Goal: Task Accomplishment & Management: Manage account settings

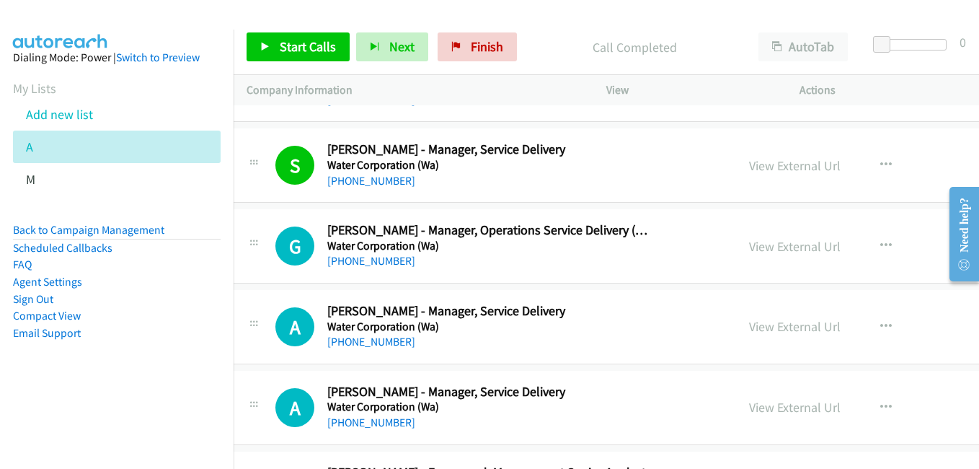
drag, startPoint x: 745, startPoint y: 332, endPoint x: 319, endPoint y: 92, distance: 489.0
click at [749, 332] on link "View External Url" at bounding box center [795, 326] width 92 height 17
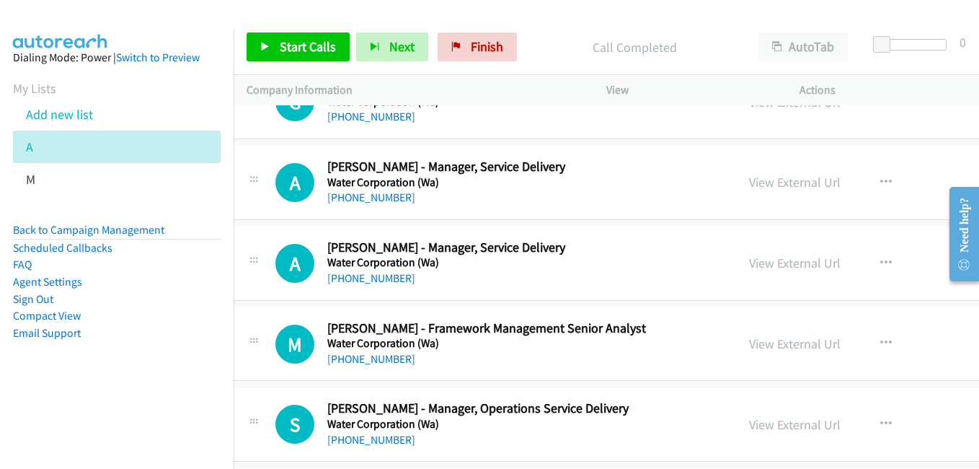
click at [750, 262] on link "View External Url" at bounding box center [795, 262] width 92 height 17
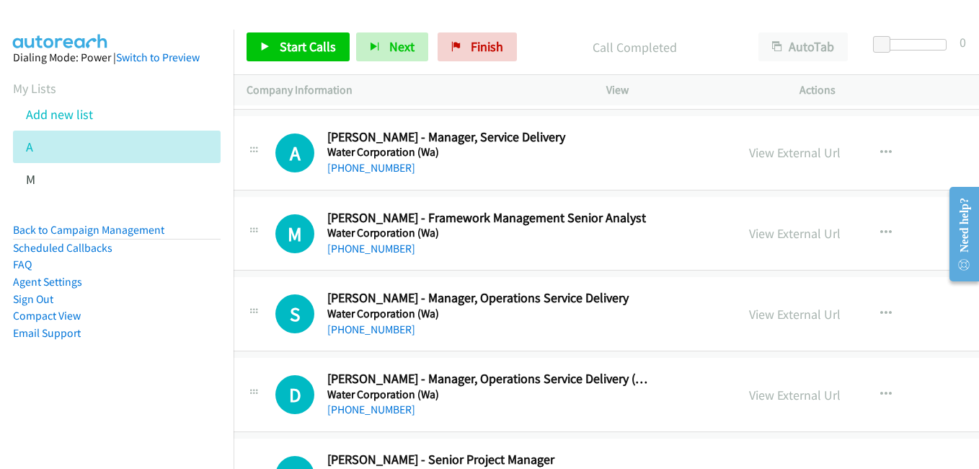
scroll to position [17516, 14]
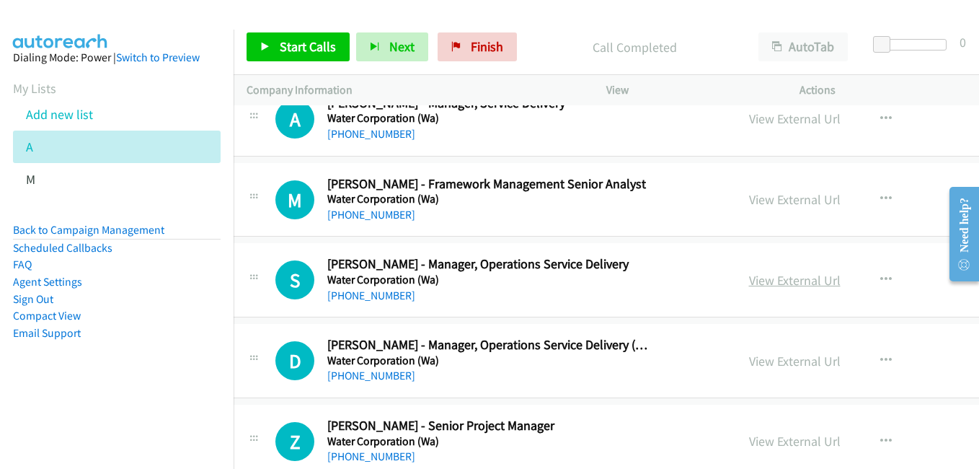
click at [749, 280] on link "View External Url" at bounding box center [795, 280] width 92 height 17
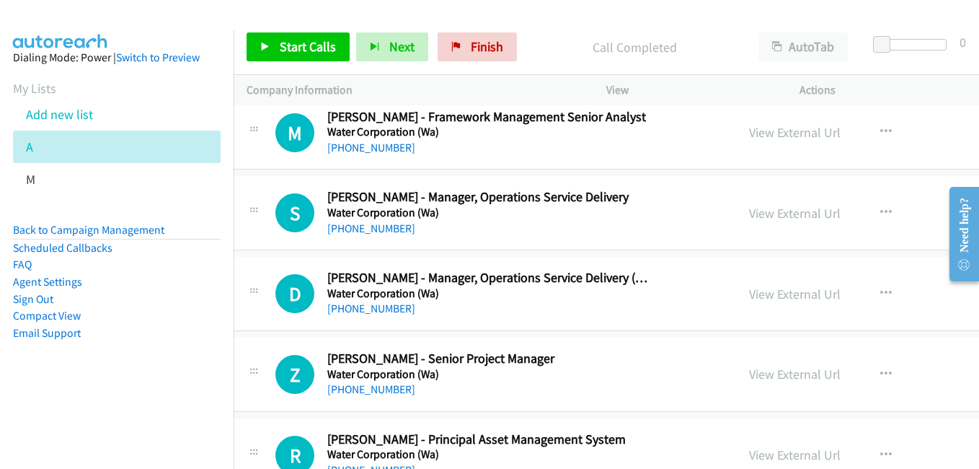
scroll to position [17733, 14]
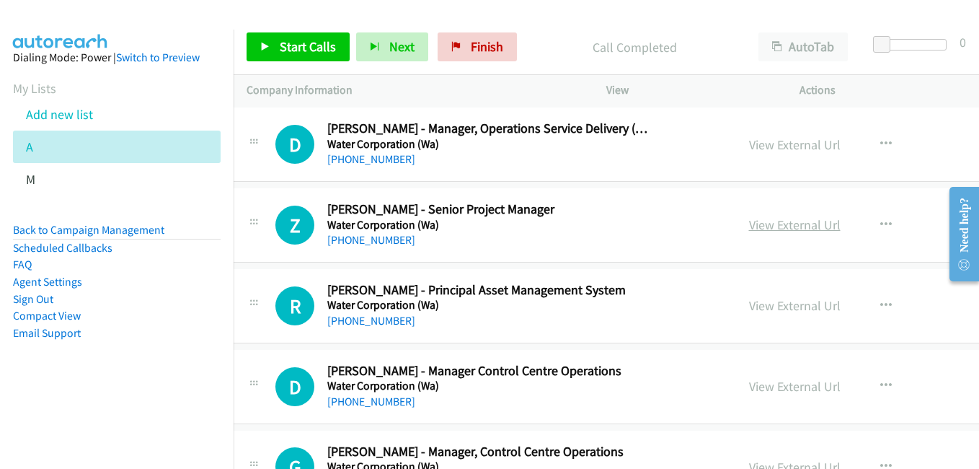
click at [749, 230] on link "View External Url" at bounding box center [795, 224] width 92 height 17
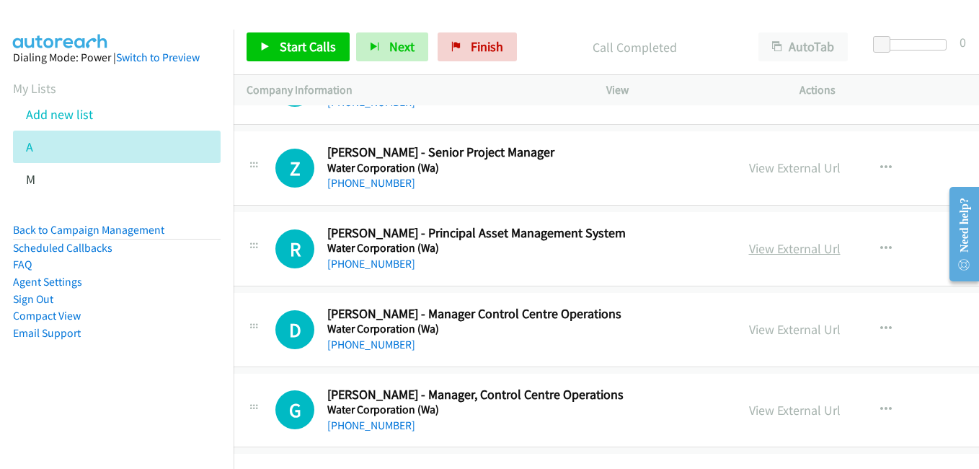
scroll to position [17805, 14]
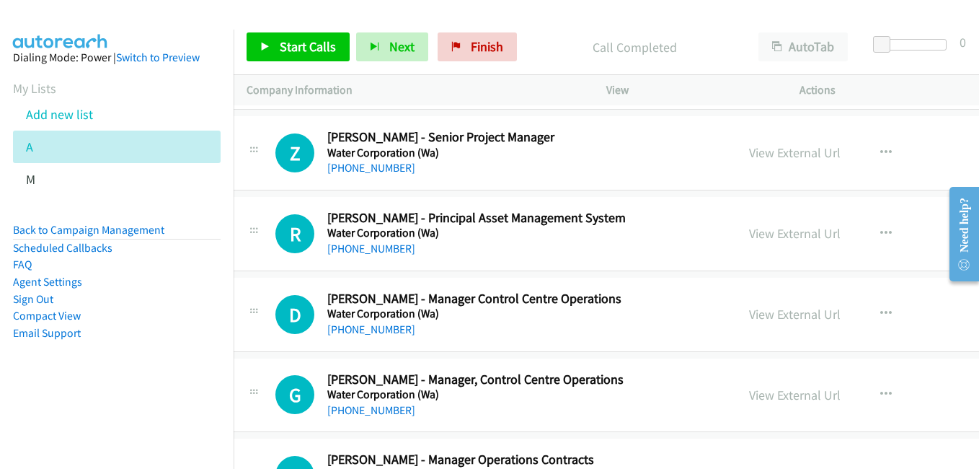
drag, startPoint x: 730, startPoint y: 311, endPoint x: 655, endPoint y: 262, distance: 89.6
click at [749, 311] on link "View External Url" at bounding box center [795, 314] width 92 height 17
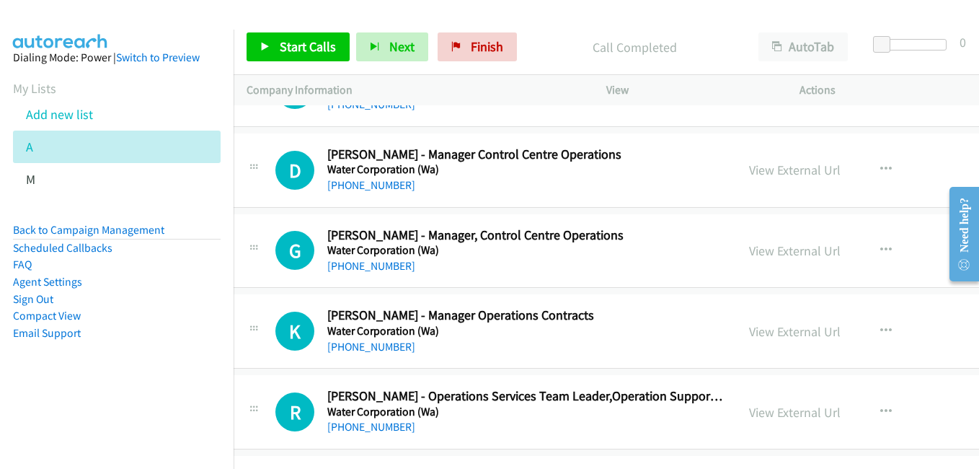
scroll to position [18021, 14]
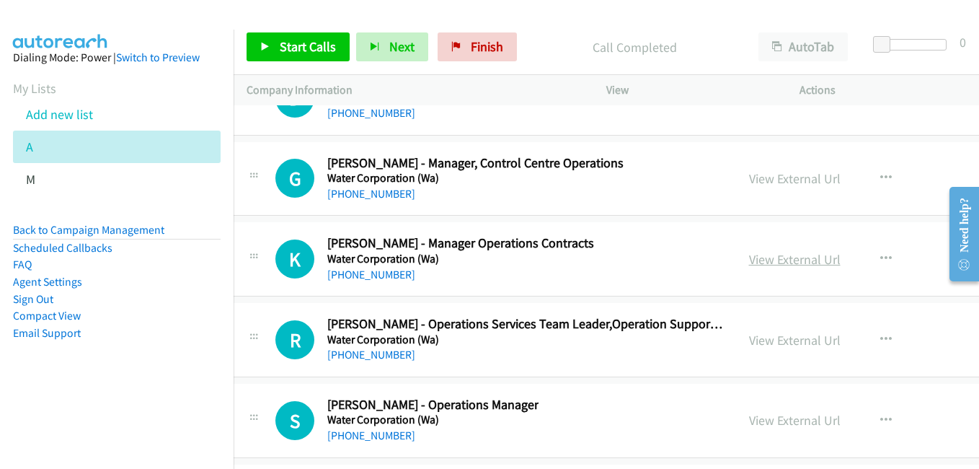
click at [749, 259] on link "View External Url" at bounding box center [795, 259] width 92 height 17
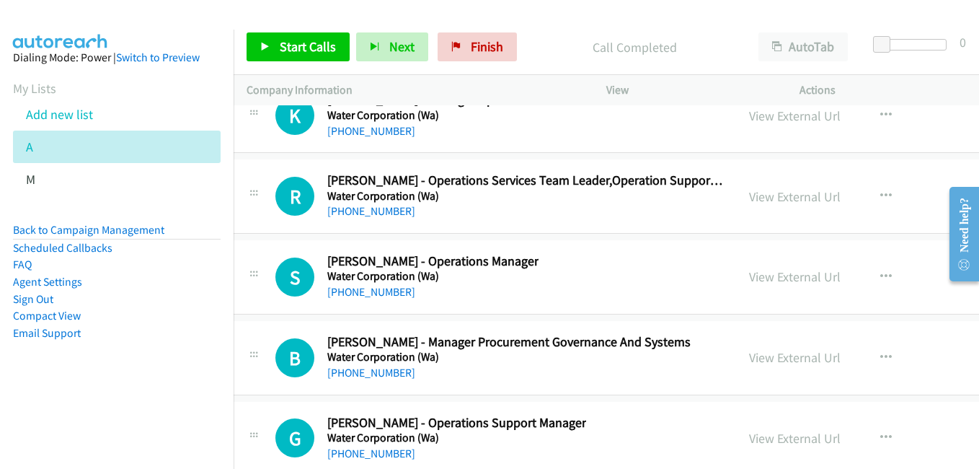
scroll to position [18165, 14]
drag, startPoint x: 731, startPoint y: 277, endPoint x: 523, endPoint y: 102, distance: 272.2
click at [749, 277] on link "View External Url" at bounding box center [795, 275] width 92 height 17
drag, startPoint x: 708, startPoint y: 359, endPoint x: 615, endPoint y: 320, distance: 100.8
click at [749, 359] on link "View External Url" at bounding box center [795, 356] width 92 height 17
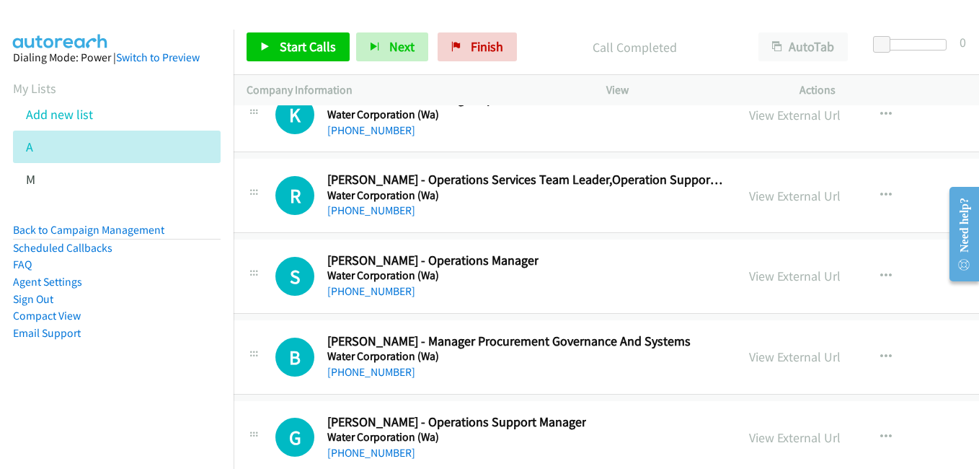
scroll to position [18309, 14]
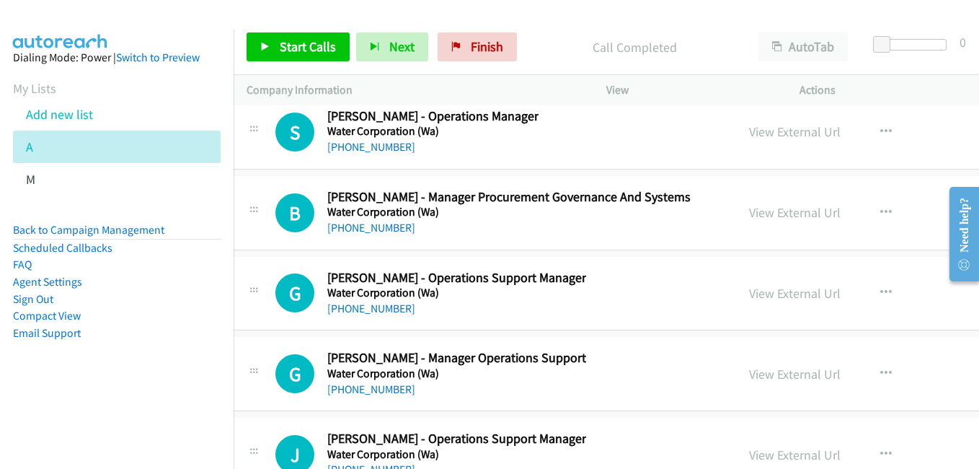
drag, startPoint x: 750, startPoint y: 288, endPoint x: 735, endPoint y: 283, distance: 16.0
click at [750, 288] on link "View External Url" at bounding box center [795, 293] width 92 height 17
click at [749, 376] on link "View External Url" at bounding box center [795, 373] width 92 height 17
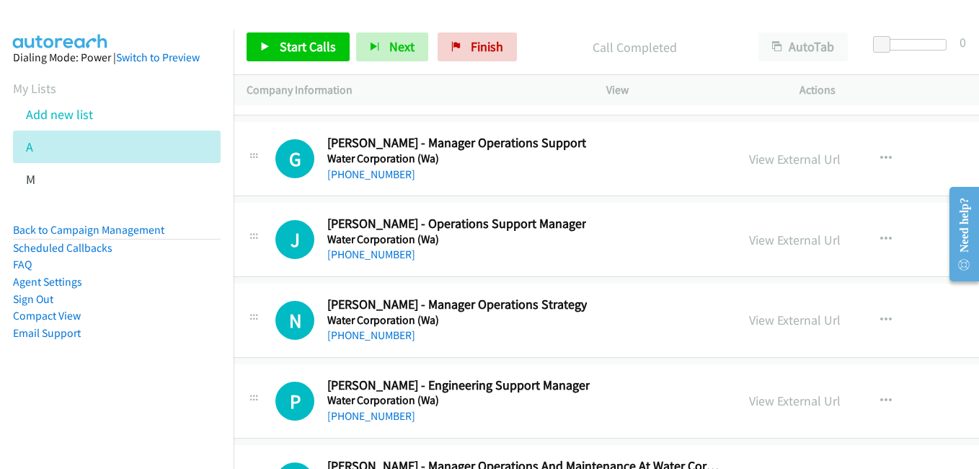
scroll to position [18526, 14]
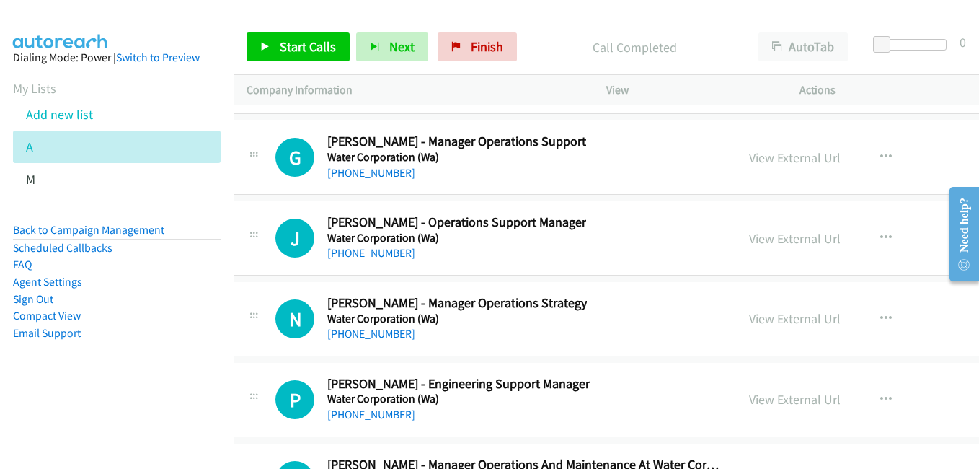
drag, startPoint x: 720, startPoint y: 243, endPoint x: 724, endPoint y: 250, distance: 8.4
click at [749, 243] on link "View External Url" at bounding box center [795, 238] width 92 height 17
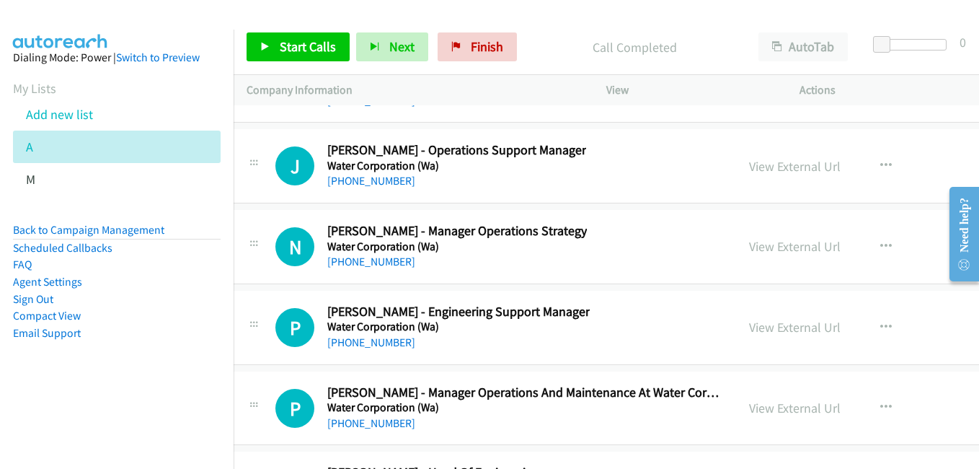
drag, startPoint x: 727, startPoint y: 333, endPoint x: 363, endPoint y: 114, distance: 424.9
click at [749, 333] on link "View External Url" at bounding box center [795, 327] width 92 height 17
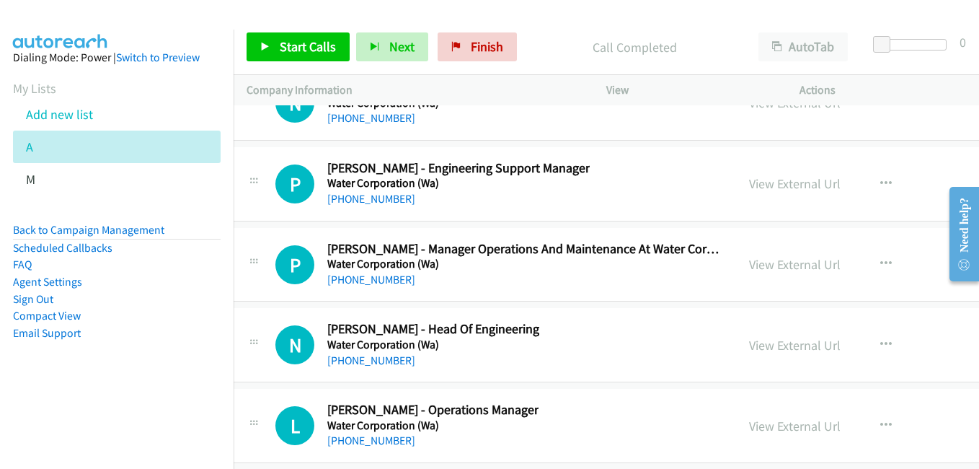
scroll to position [18742, 14]
click at [749, 342] on link "View External Url" at bounding box center [795, 344] width 92 height 17
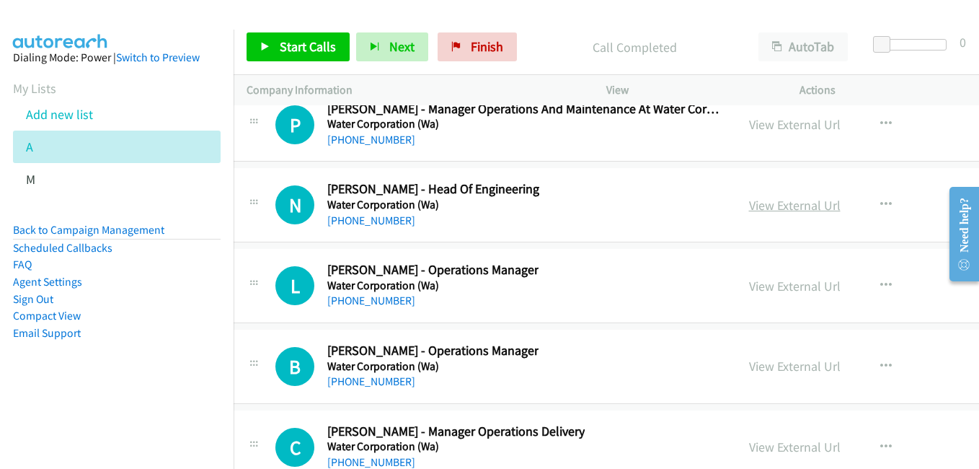
scroll to position [18886, 14]
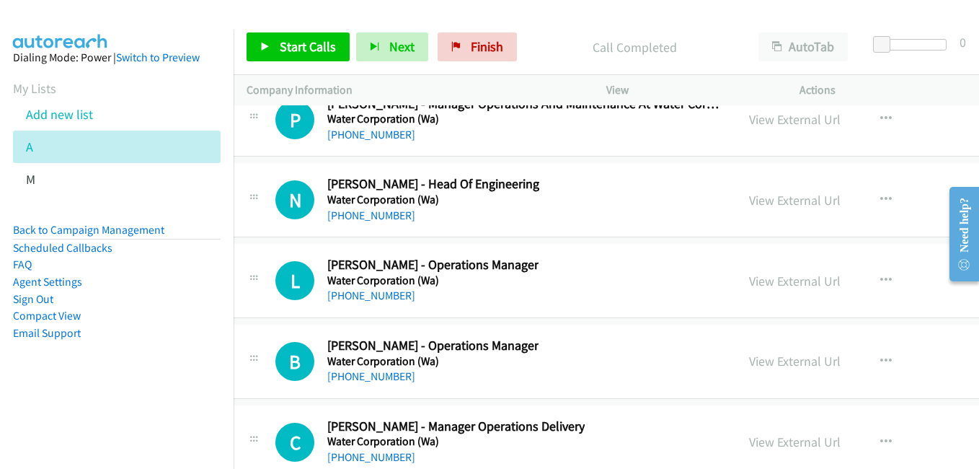
drag, startPoint x: 750, startPoint y: 280, endPoint x: 603, endPoint y: 199, distance: 168.1
click at [750, 280] on link "View External Url" at bounding box center [795, 280] width 92 height 17
drag, startPoint x: 67, startPoint y: 110, endPoint x: 580, endPoint y: 178, distance: 517.1
click at [67, 110] on link "Add new list" at bounding box center [59, 114] width 67 height 17
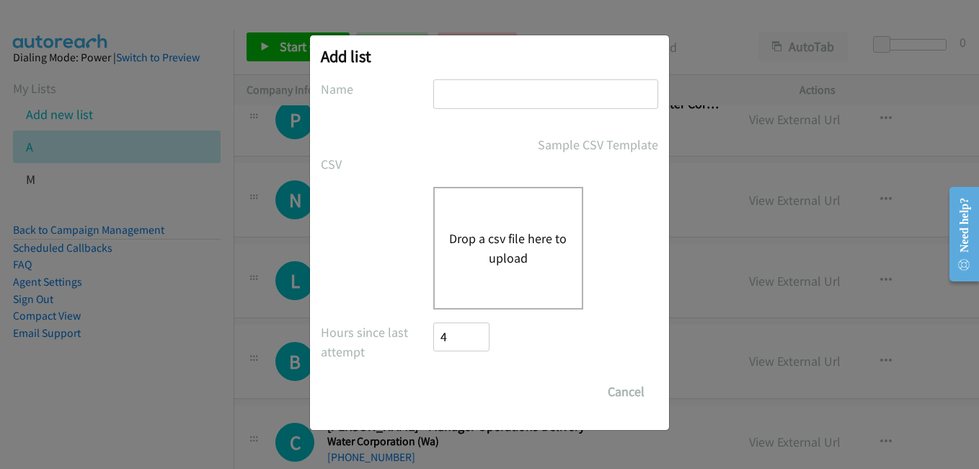
click at [506, 102] on input "text" at bounding box center [545, 94] width 225 height 30
type input "f"
click at [472, 270] on div "Drop a csv file here to upload" at bounding box center [508, 248] width 150 height 123
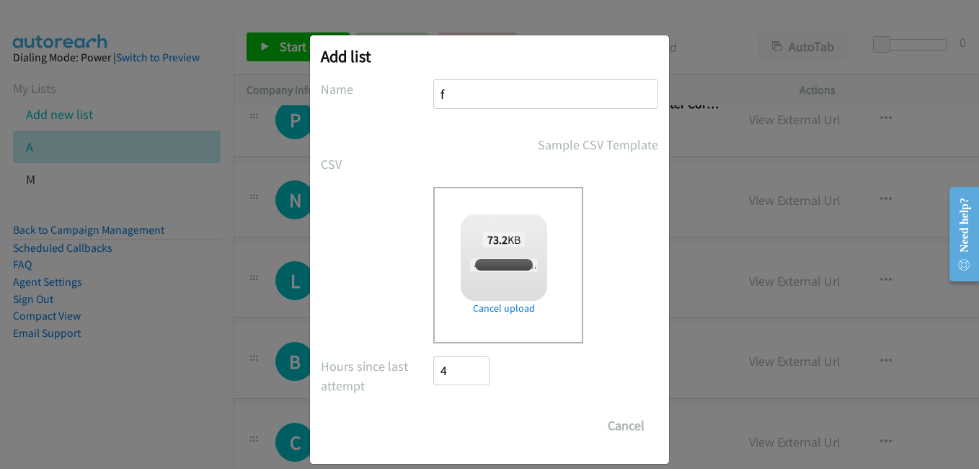
checkbox input "true"
click at [485, 421] on input "Save List" at bounding box center [471, 425] width 76 height 29
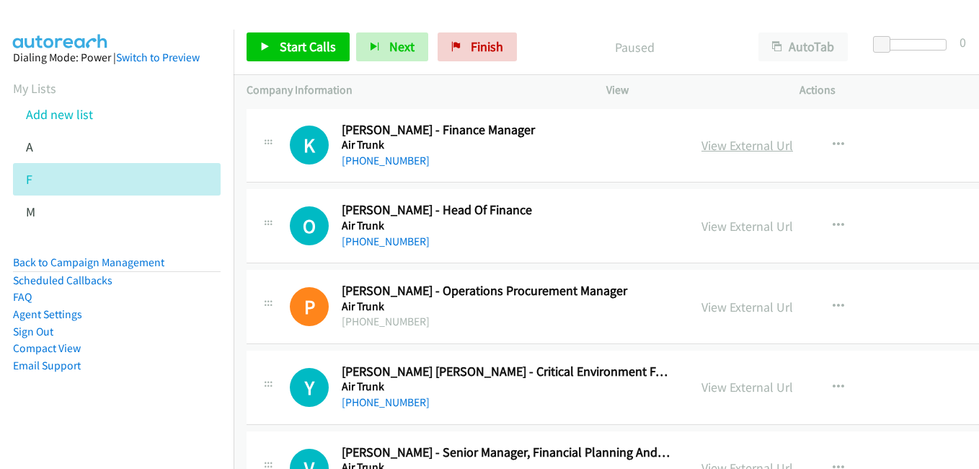
click at [741, 146] on link "View External Url" at bounding box center [747, 145] width 92 height 17
click at [722, 223] on link "View External Url" at bounding box center [747, 226] width 92 height 17
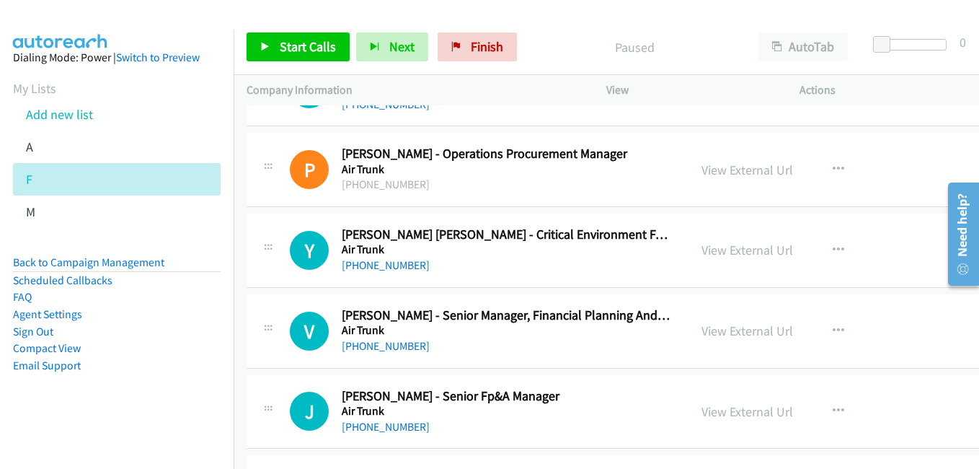
scroll to position [144, 0]
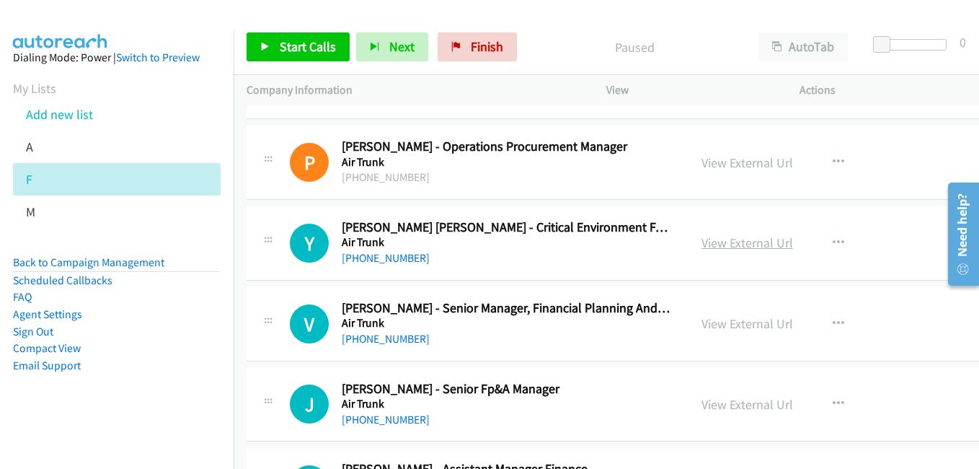
click at [733, 241] on link "View External Url" at bounding box center [747, 242] width 92 height 17
click at [735, 327] on link "View External Url" at bounding box center [747, 323] width 92 height 17
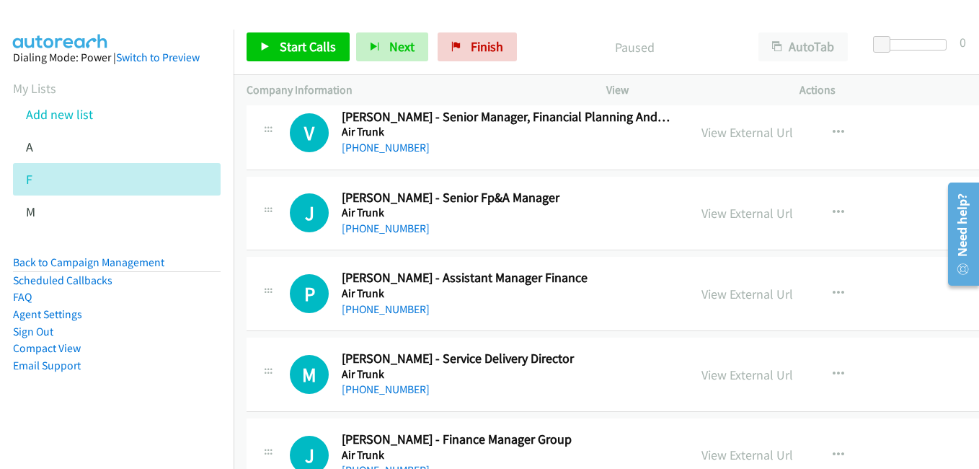
scroll to position [360, 0]
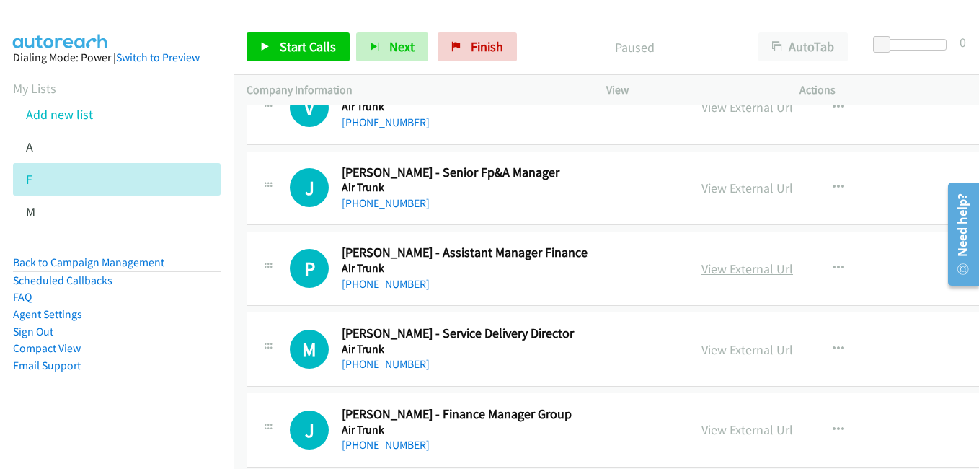
click at [730, 265] on link "View External Url" at bounding box center [747, 268] width 92 height 17
click at [729, 345] on link "View External Url" at bounding box center [747, 349] width 92 height 17
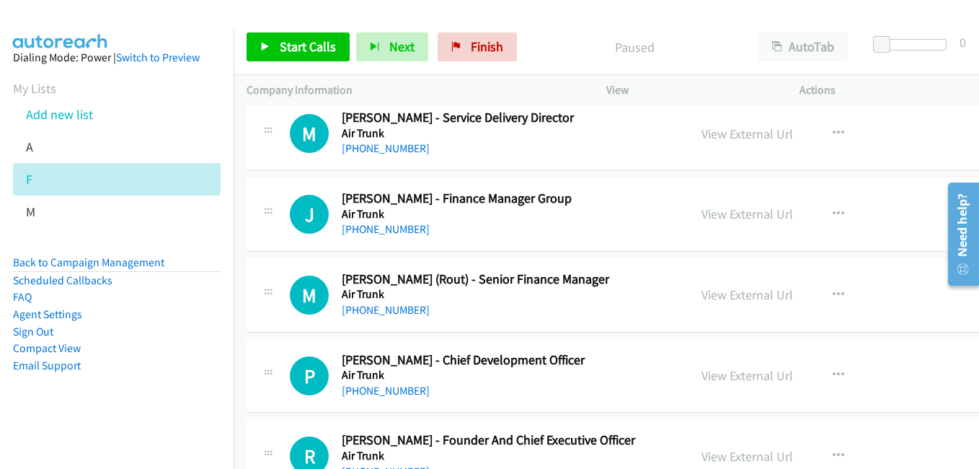
scroll to position [577, 0]
drag, startPoint x: 740, startPoint y: 216, endPoint x: 283, endPoint y: 37, distance: 490.1
click at [740, 216] on link "View External Url" at bounding box center [747, 213] width 92 height 17
click at [728, 286] on link "View External Url" at bounding box center [747, 293] width 92 height 17
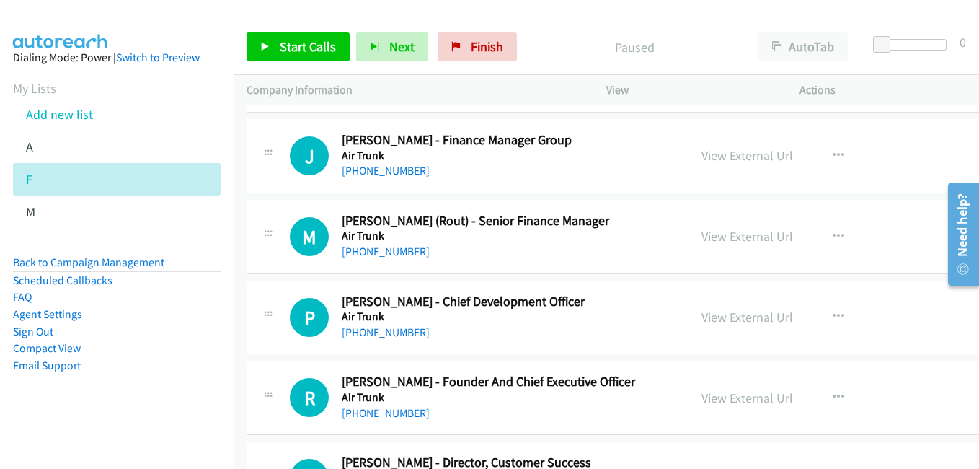
scroll to position [649, 0]
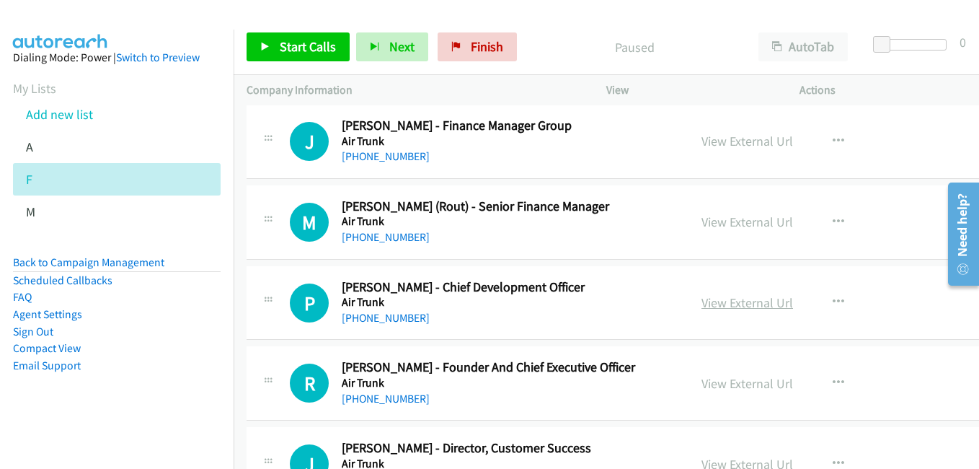
click at [735, 305] on link "View External Url" at bounding box center [747, 302] width 92 height 17
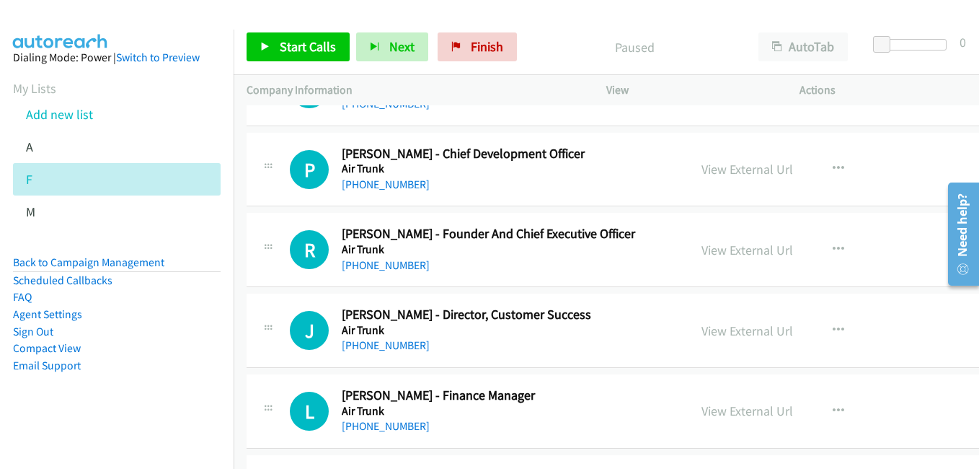
scroll to position [793, 0]
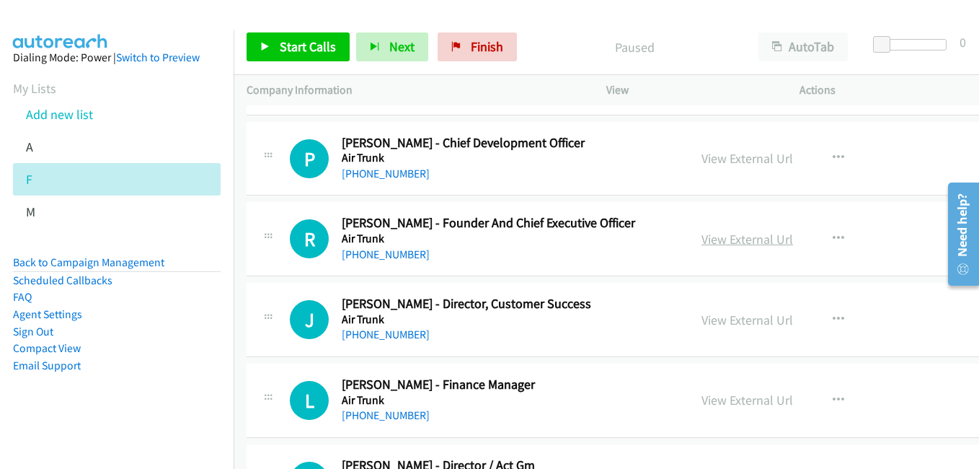
click at [721, 235] on link "View External Url" at bounding box center [747, 239] width 92 height 17
click at [744, 326] on link "View External Url" at bounding box center [747, 319] width 92 height 17
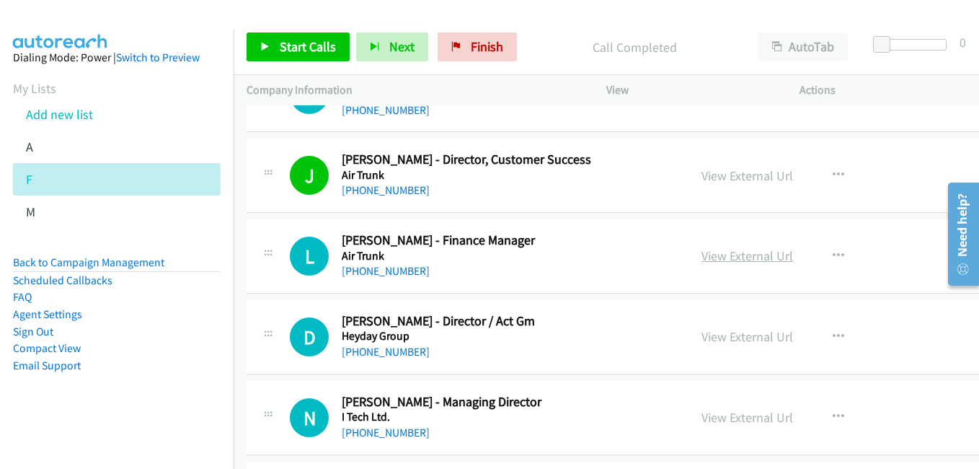
click at [729, 255] on link "View External Url" at bounding box center [747, 255] width 92 height 17
click at [737, 335] on link "View External Url" at bounding box center [747, 336] width 92 height 17
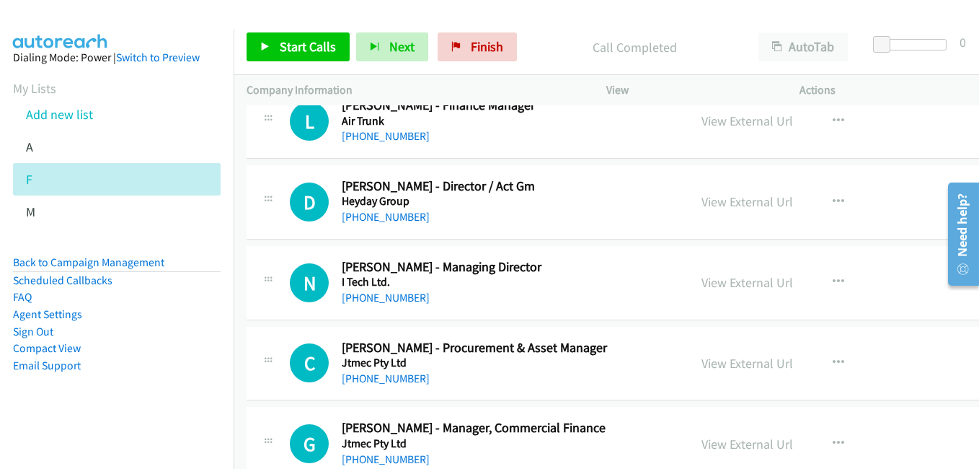
scroll to position [1081, 0]
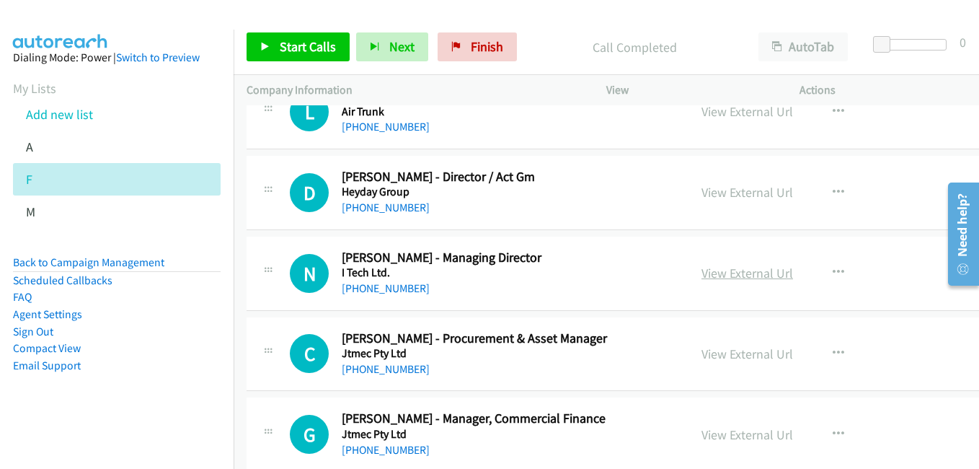
click at [711, 275] on link "View External Url" at bounding box center [747, 273] width 92 height 17
click at [734, 354] on link "View External Url" at bounding box center [747, 353] width 92 height 17
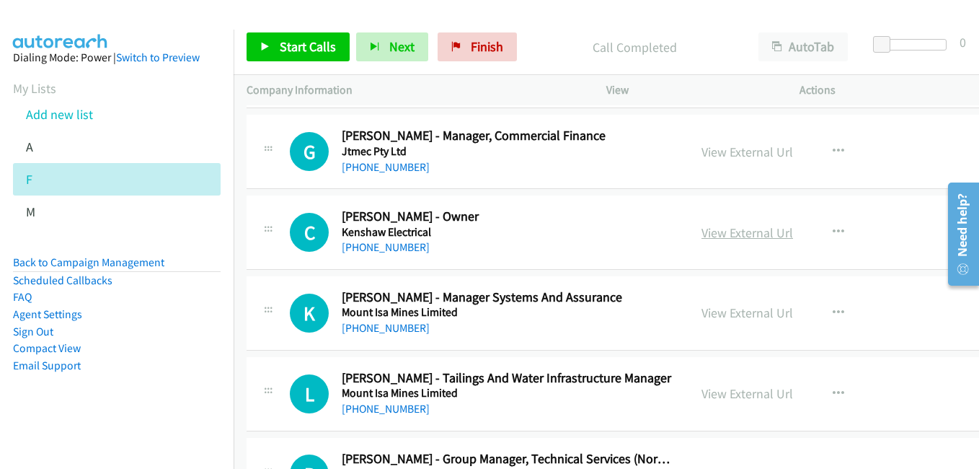
scroll to position [1370, 0]
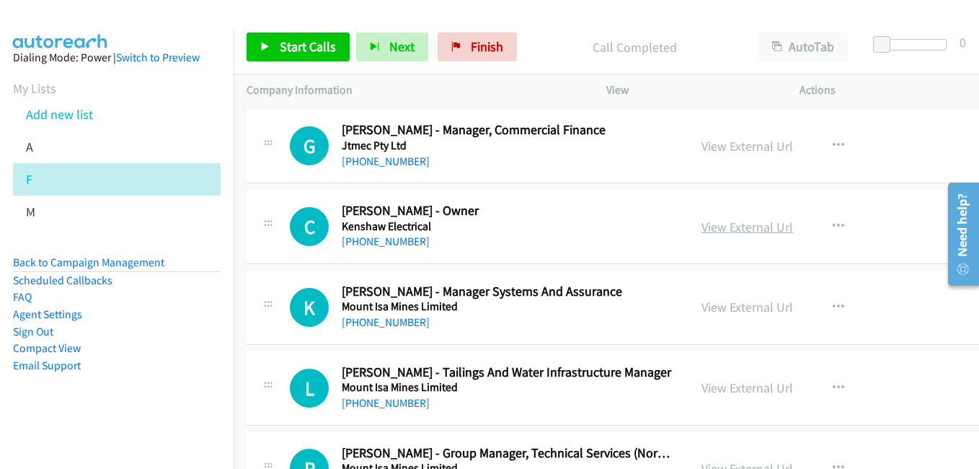
click at [714, 227] on link "View External Url" at bounding box center [747, 226] width 92 height 17
click at [742, 306] on link "View External Url" at bounding box center [747, 306] width 92 height 17
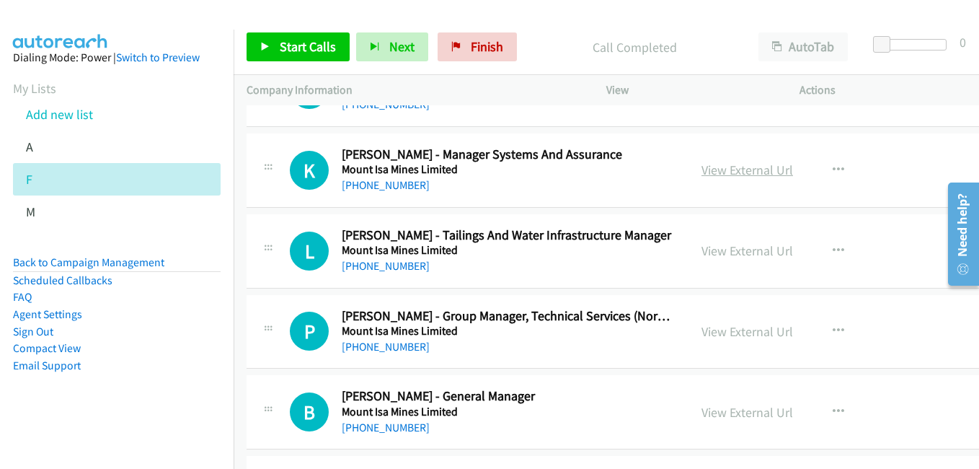
scroll to position [1514, 0]
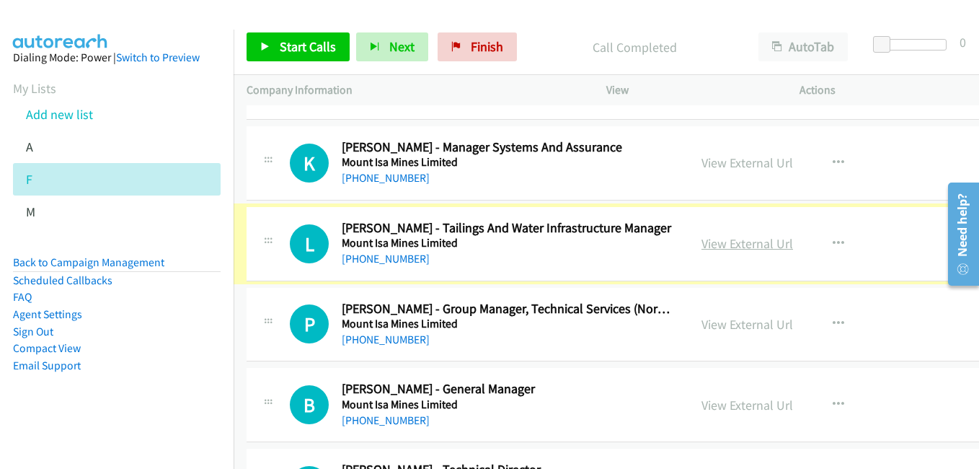
click at [720, 244] on link "View External Url" at bounding box center [747, 243] width 92 height 17
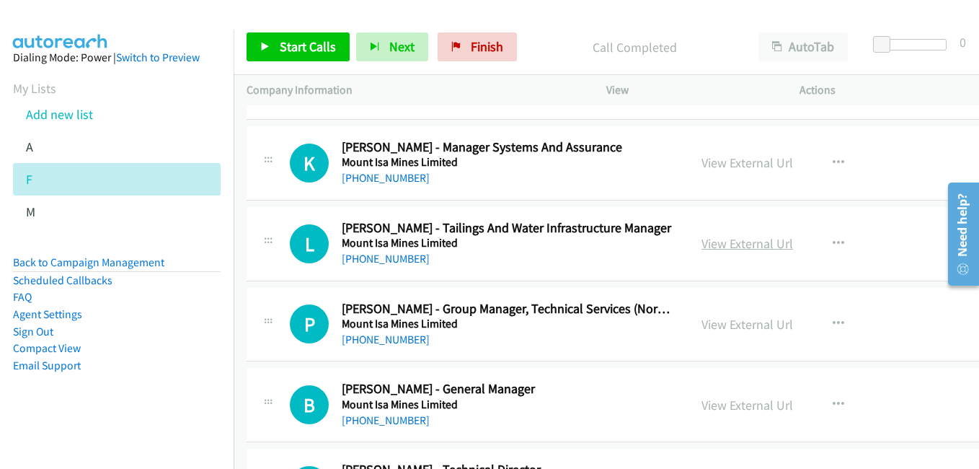
scroll to position [1586, 0]
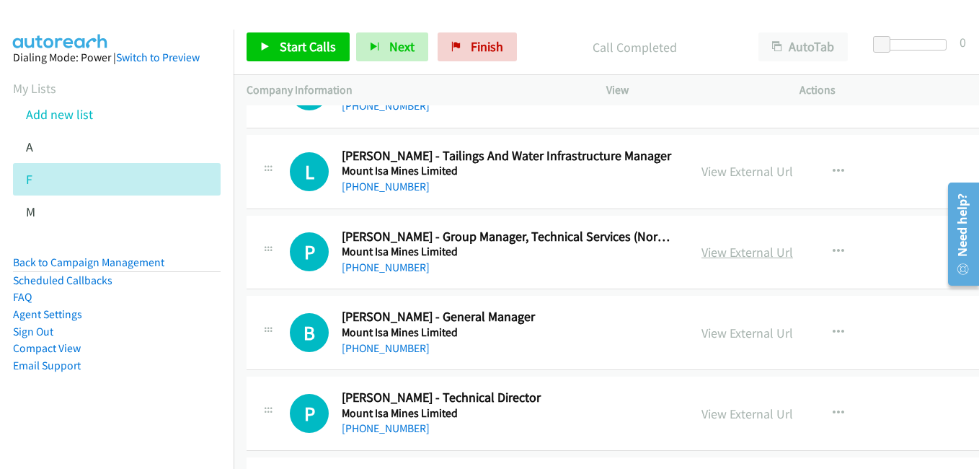
click at [727, 244] on link "View External Url" at bounding box center [747, 252] width 92 height 17
click at [736, 331] on link "View External Url" at bounding box center [747, 332] width 92 height 17
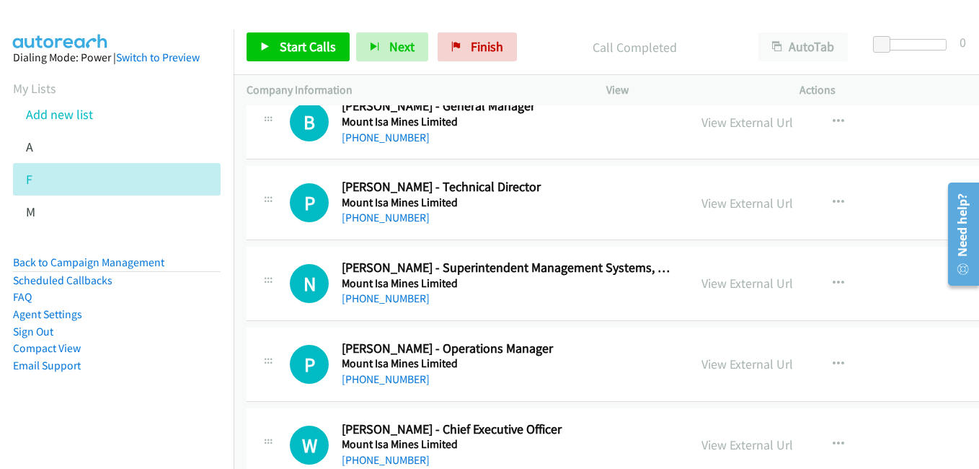
scroll to position [1802, 0]
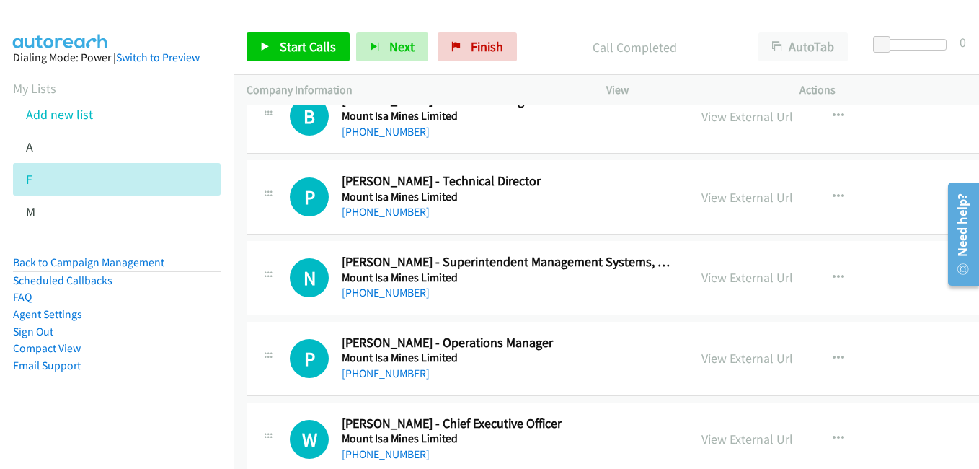
click at [717, 201] on link "View External Url" at bounding box center [747, 197] width 92 height 17
click at [704, 277] on link "View External Url" at bounding box center [747, 277] width 92 height 17
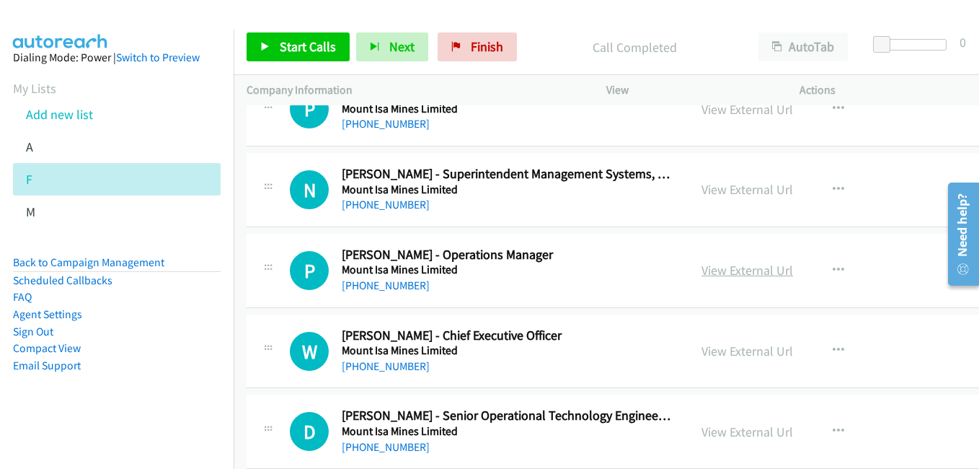
scroll to position [1946, 0]
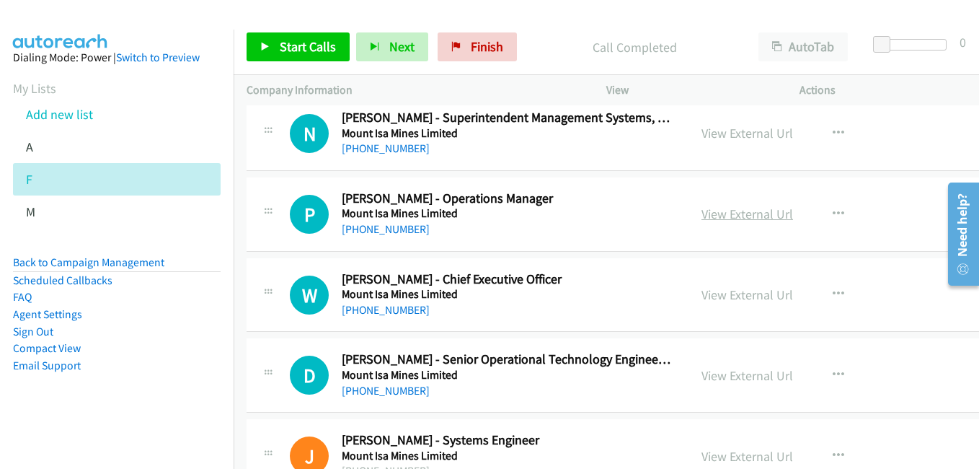
click at [736, 217] on link "View External Url" at bounding box center [747, 213] width 92 height 17
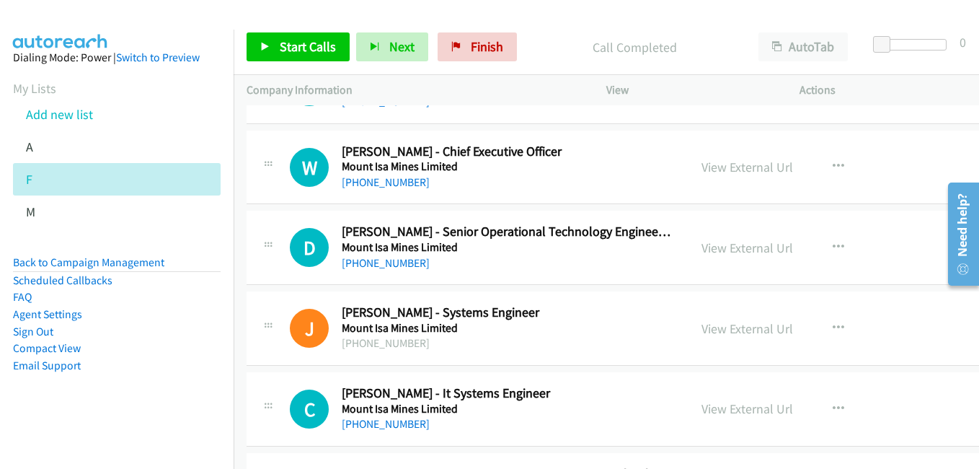
scroll to position [2090, 0]
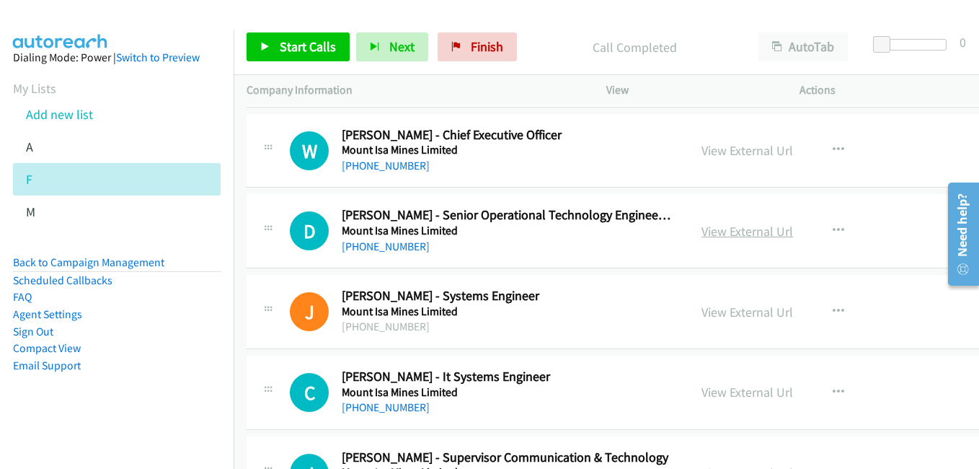
click at [714, 233] on link "View External Url" at bounding box center [747, 231] width 92 height 17
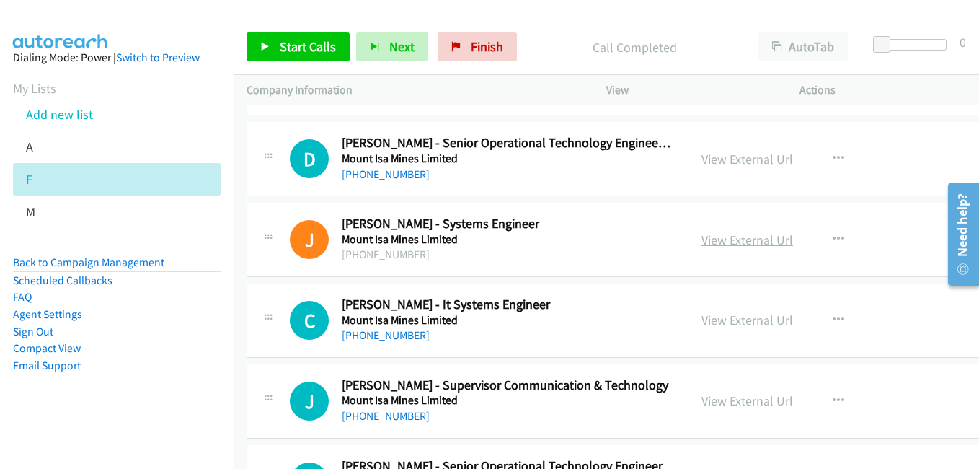
click at [745, 236] on link "View External Url" at bounding box center [747, 239] width 92 height 17
drag, startPoint x: 741, startPoint y: 321, endPoint x: 648, endPoint y: 291, distance: 97.6
click at [741, 321] on link "View External Url" at bounding box center [747, 319] width 92 height 17
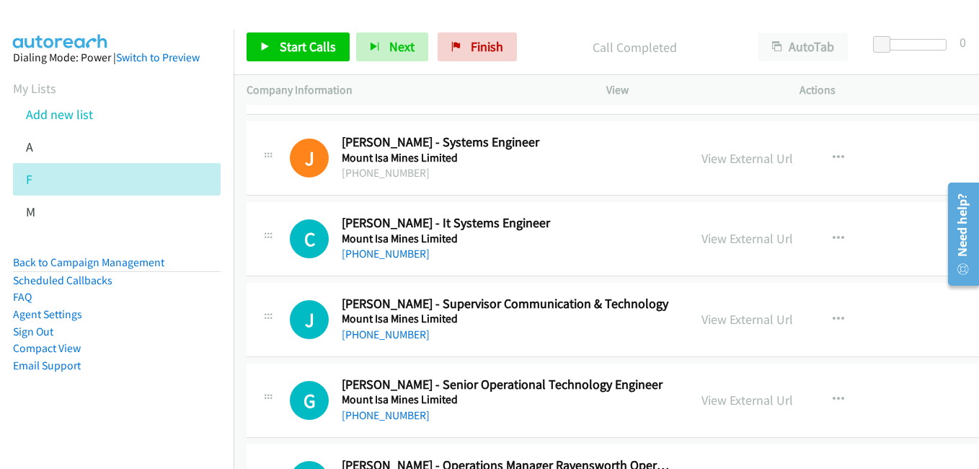
scroll to position [2307, 0]
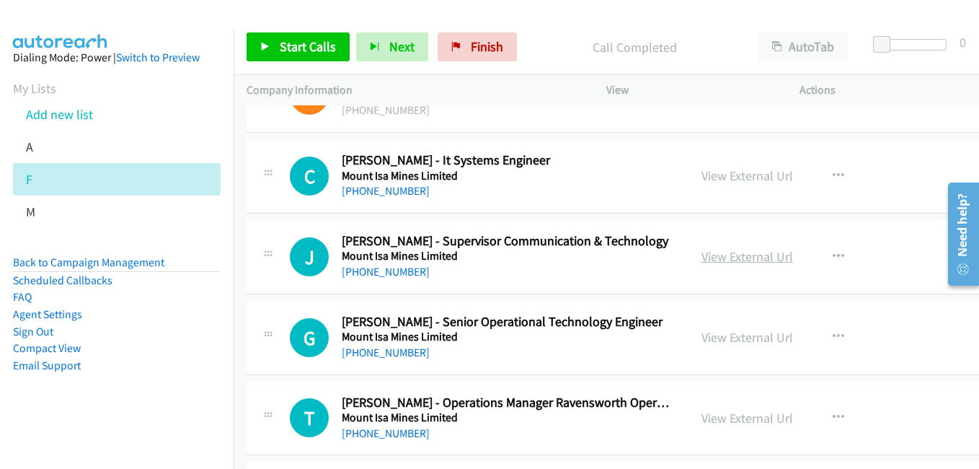
click at [717, 259] on link "View External Url" at bounding box center [747, 256] width 92 height 17
click at [737, 336] on link "View External Url" at bounding box center [747, 337] width 92 height 17
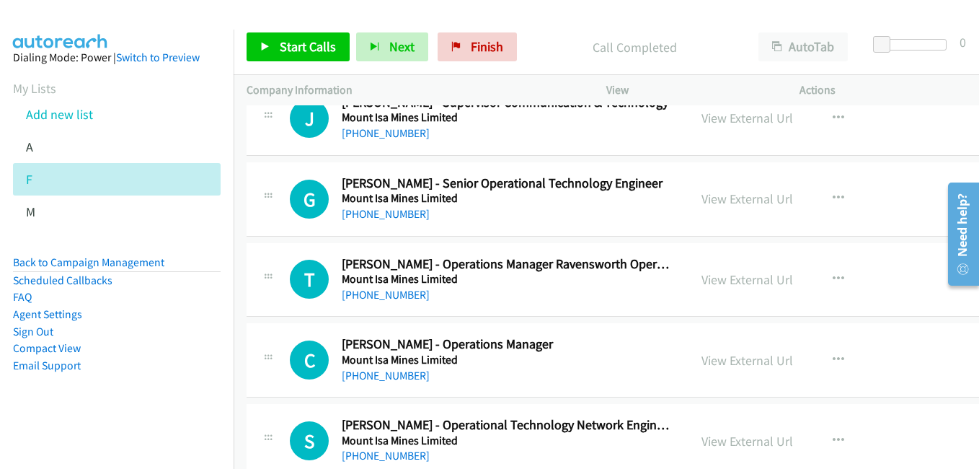
scroll to position [2451, 0]
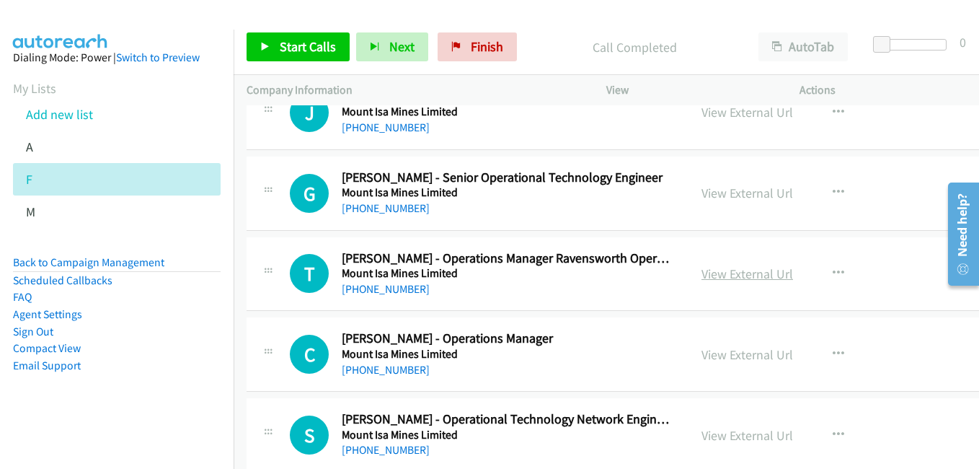
click at [745, 275] on link "View External Url" at bounding box center [747, 273] width 92 height 17
click at [734, 354] on link "View External Url" at bounding box center [747, 354] width 92 height 17
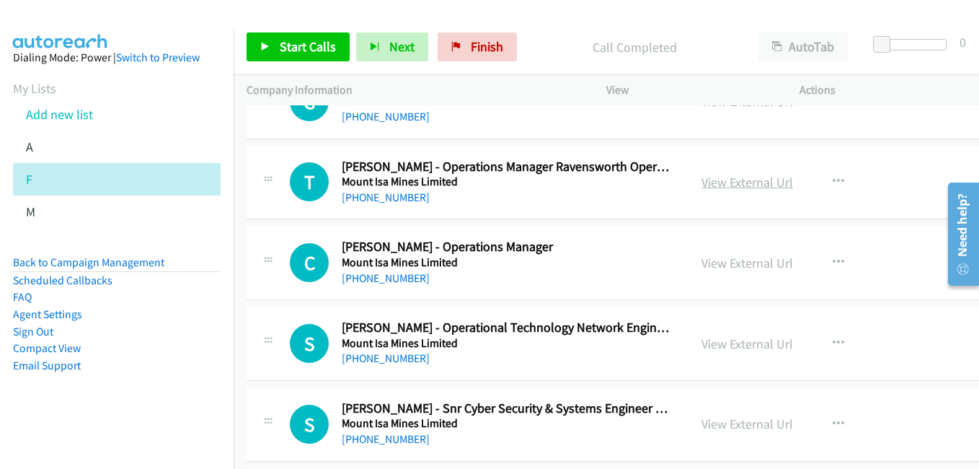
scroll to position [2595, 0]
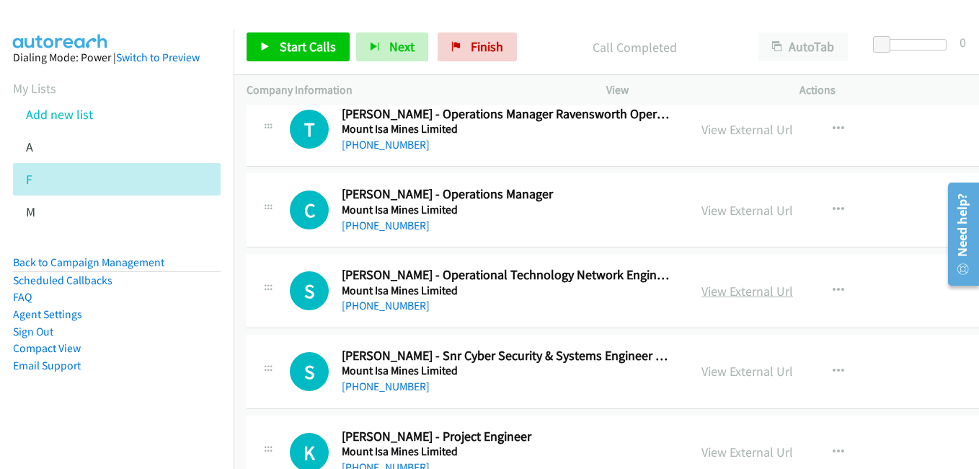
click at [728, 293] on link "View External Url" at bounding box center [747, 291] width 92 height 17
click at [737, 374] on link "View External Url" at bounding box center [747, 371] width 92 height 17
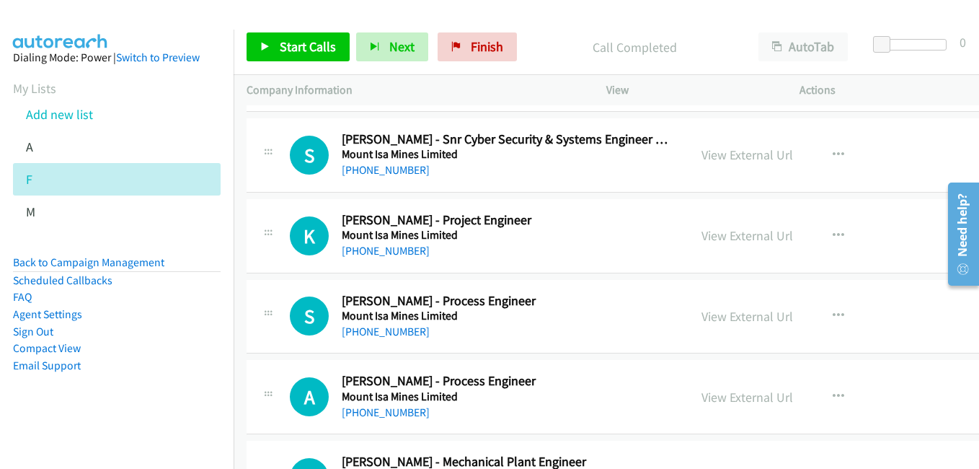
scroll to position [2883, 0]
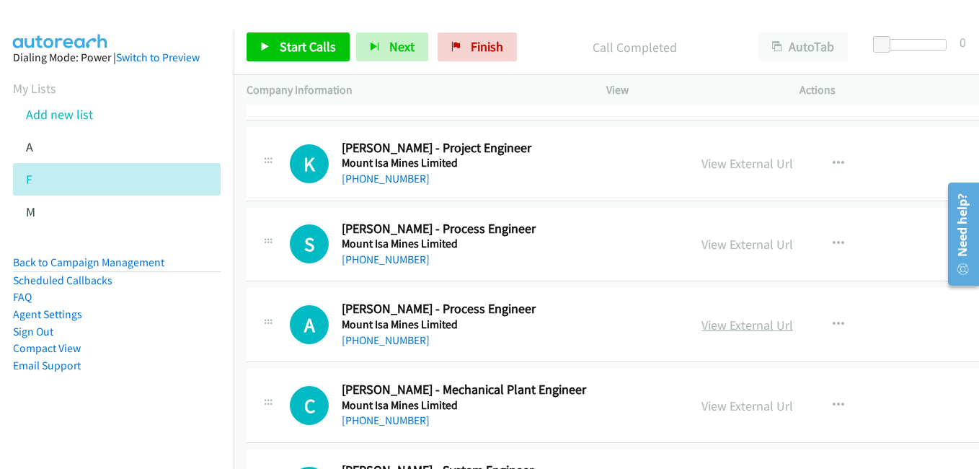
click at [742, 328] on link "View External Url" at bounding box center [747, 324] width 92 height 17
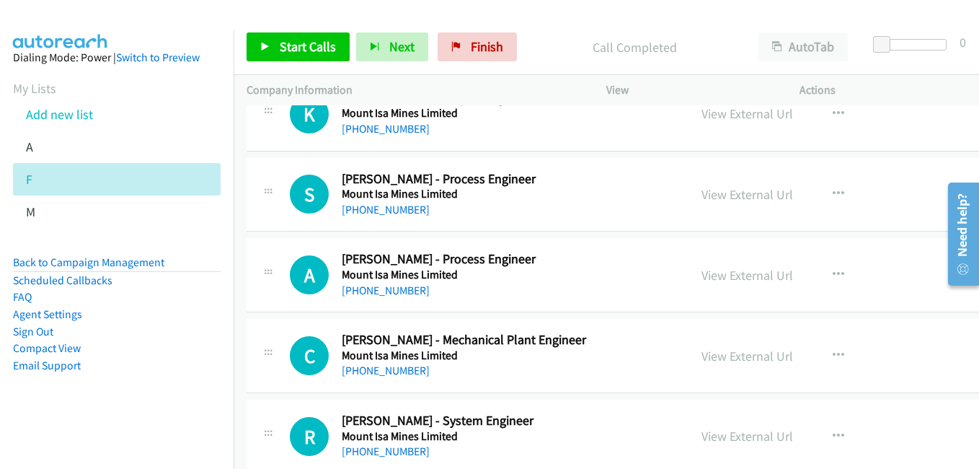
scroll to position [2955, 0]
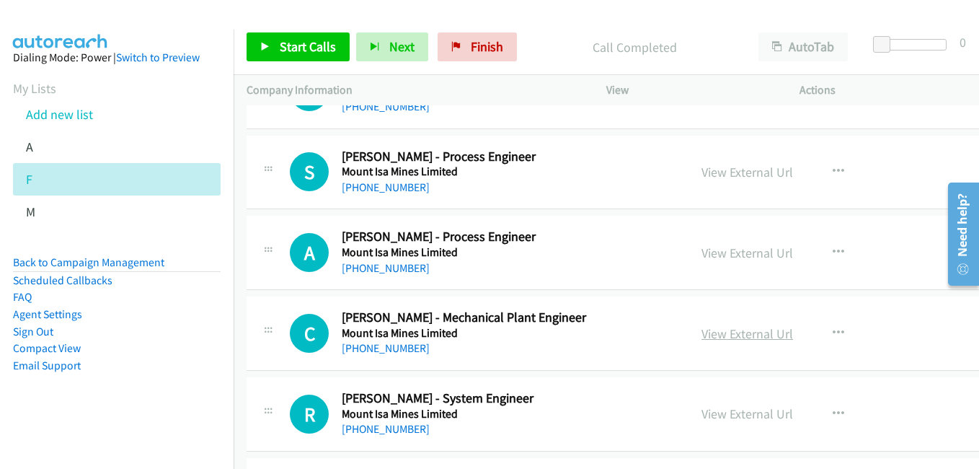
click at [729, 332] on link "View External Url" at bounding box center [747, 333] width 92 height 17
click at [731, 414] on link "View External Url" at bounding box center [747, 413] width 92 height 17
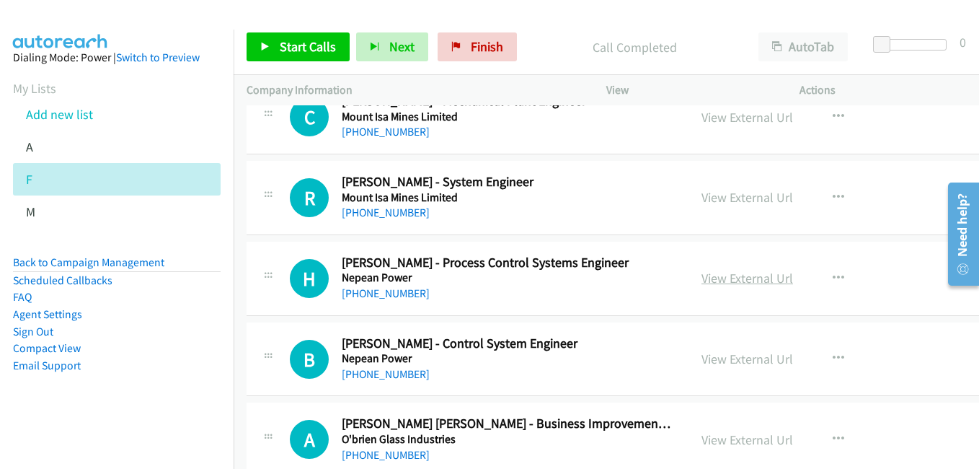
click at [747, 280] on link "View External Url" at bounding box center [747, 278] width 92 height 17
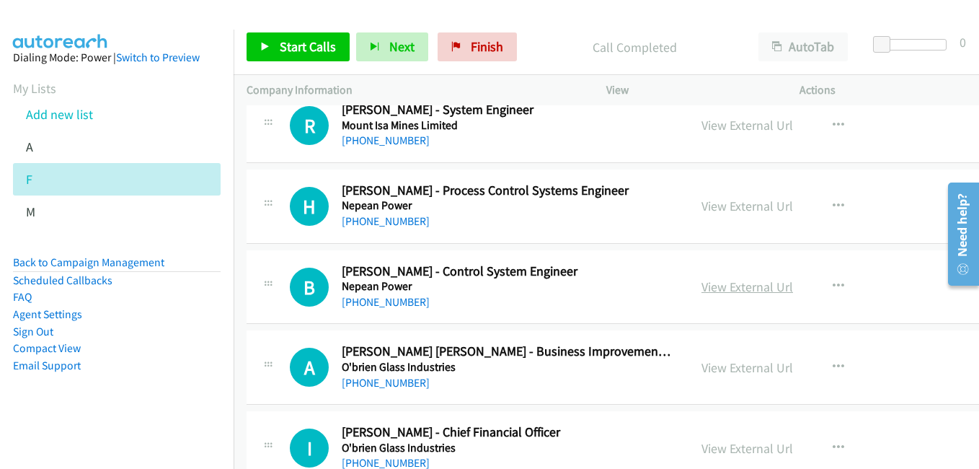
click at [715, 283] on link "View External Url" at bounding box center [747, 286] width 92 height 17
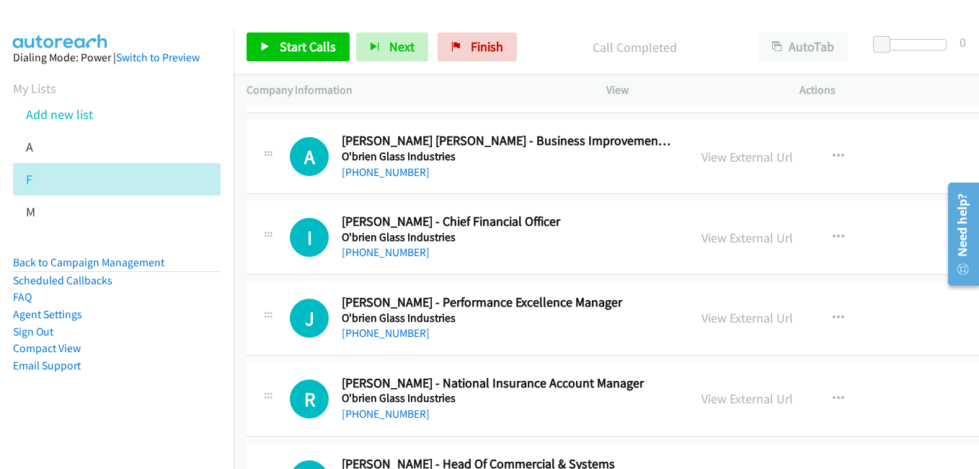
scroll to position [3460, 0]
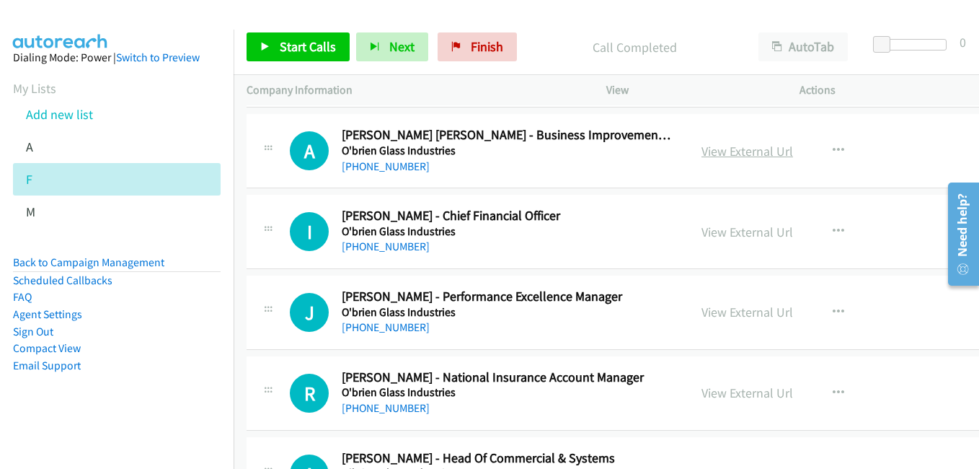
click at [747, 151] on link "View External Url" at bounding box center [747, 151] width 92 height 17
click at [729, 234] on link "View External Url" at bounding box center [747, 231] width 92 height 17
click at [720, 317] on link "View External Url" at bounding box center [747, 311] width 92 height 17
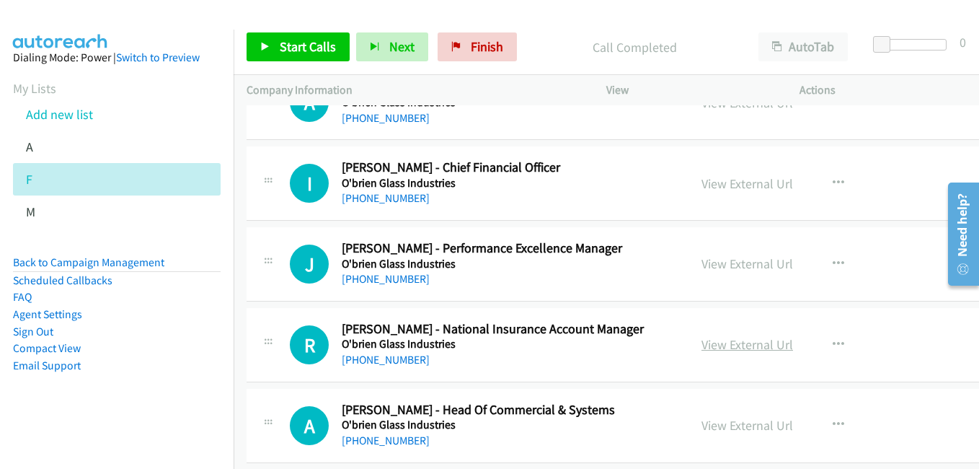
scroll to position [3604, 0]
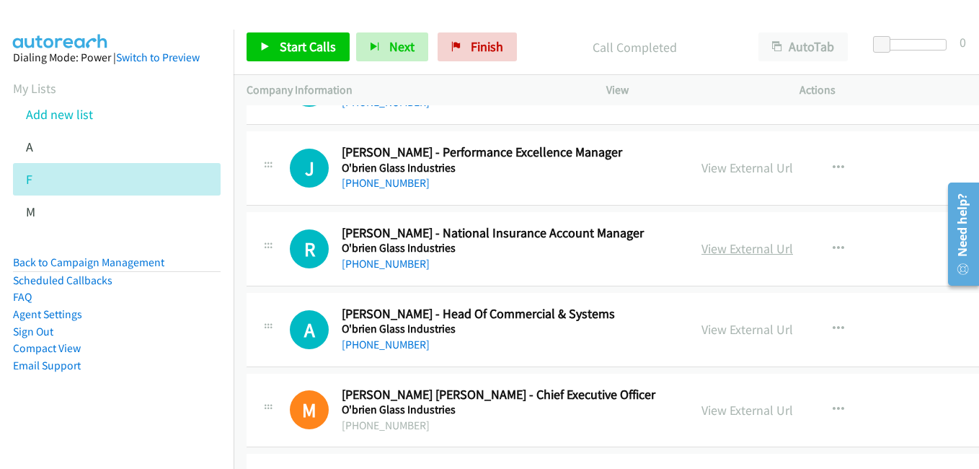
click at [734, 247] on link "View External Url" at bounding box center [747, 248] width 92 height 17
click at [746, 329] on link "View External Url" at bounding box center [747, 329] width 92 height 17
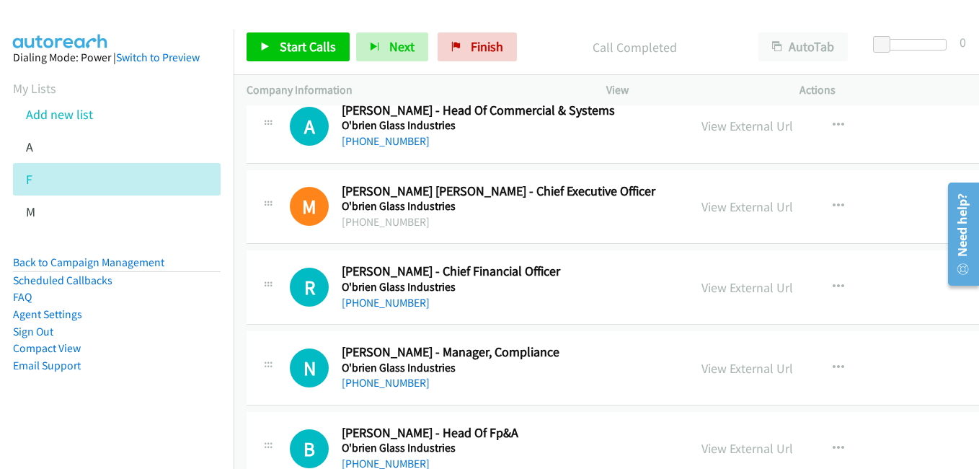
scroll to position [3820, 0]
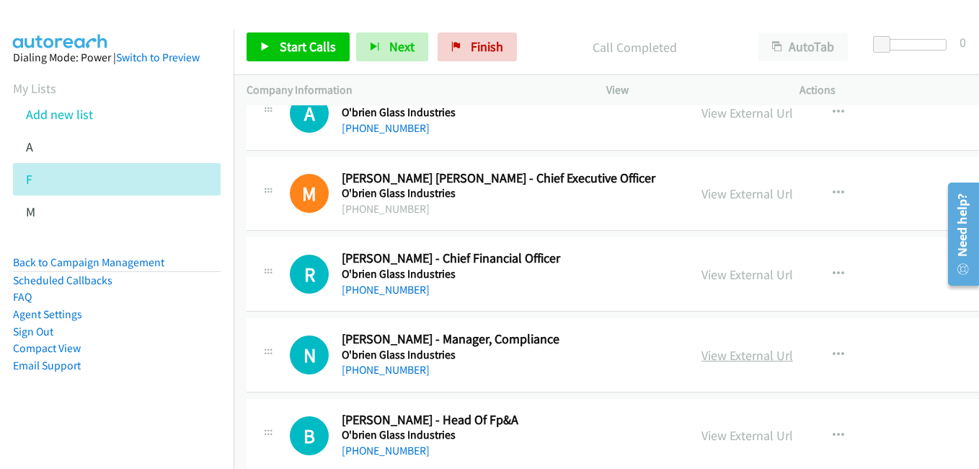
click at [729, 350] on link "View External Url" at bounding box center [747, 355] width 92 height 17
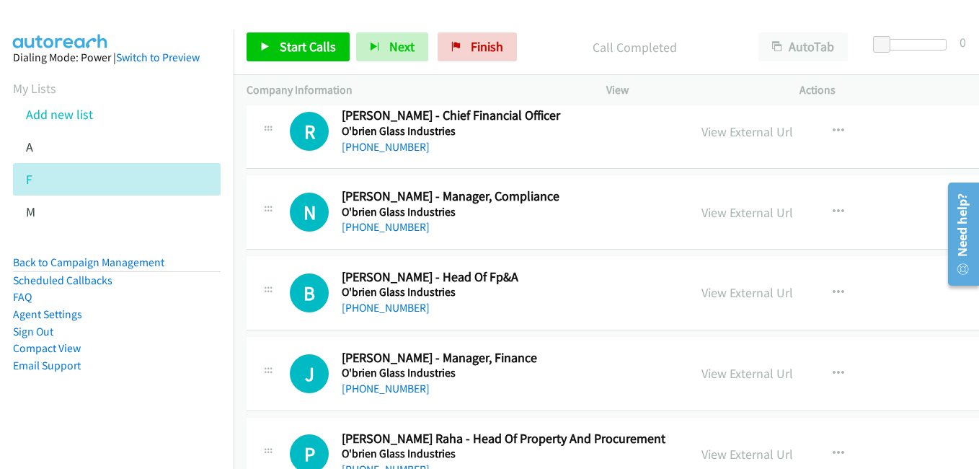
scroll to position [3965, 0]
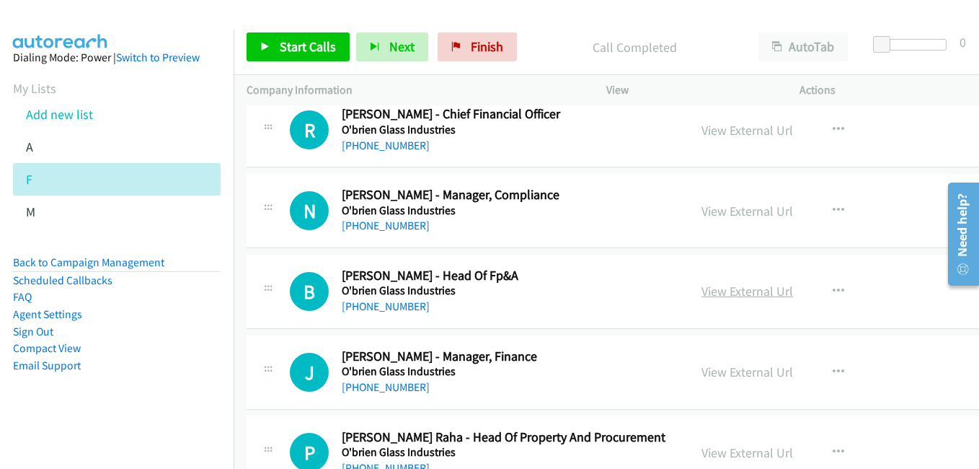
click at [712, 288] on link "View External Url" at bounding box center [747, 291] width 92 height 17
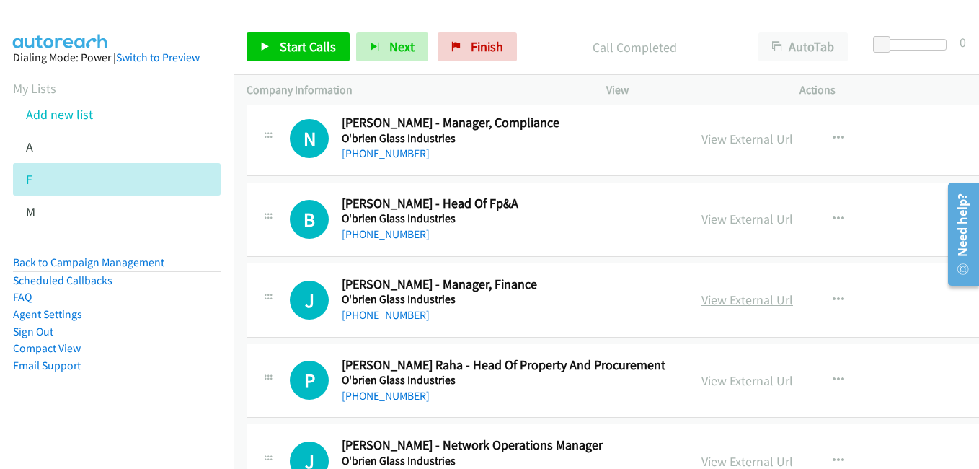
click at [722, 301] on link "View External Url" at bounding box center [747, 299] width 92 height 17
drag, startPoint x: 728, startPoint y: 375, endPoint x: 660, endPoint y: 353, distance: 71.8
click at [728, 375] on link "View External Url" at bounding box center [747, 380] width 92 height 17
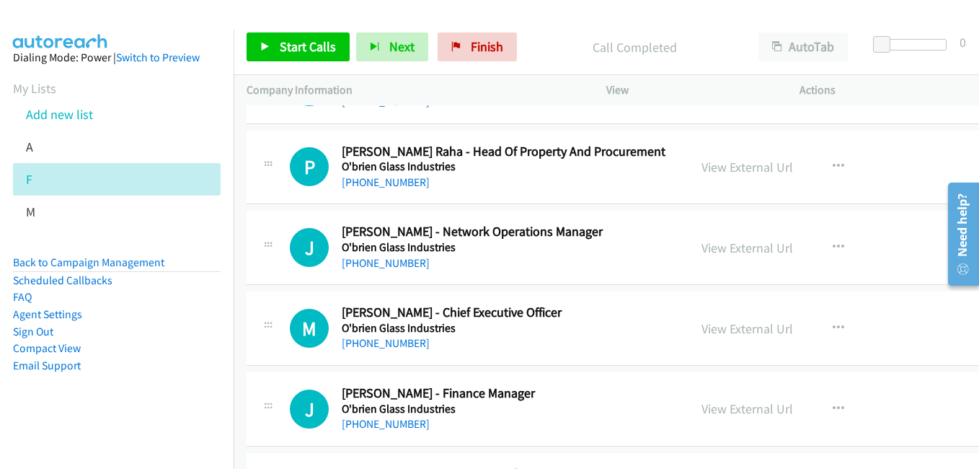
scroll to position [4253, 0]
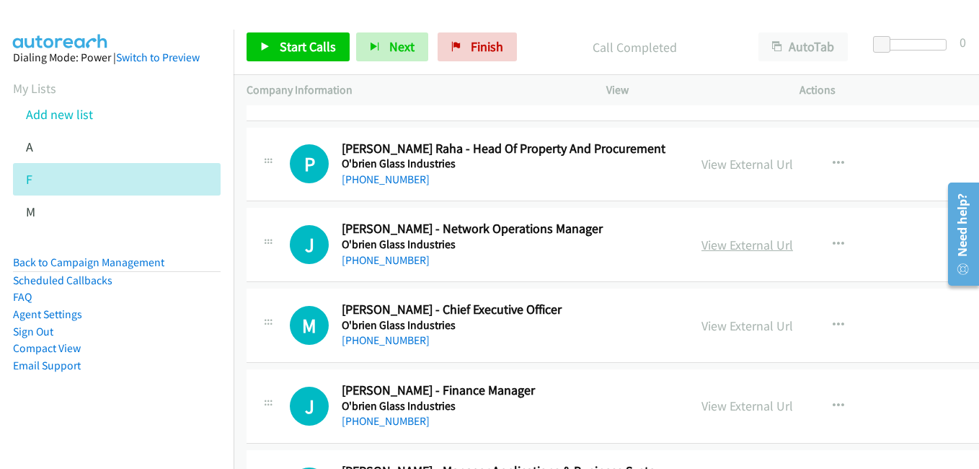
click at [714, 247] on link "View External Url" at bounding box center [747, 244] width 92 height 17
